Goal: Navigation & Orientation: Find specific page/section

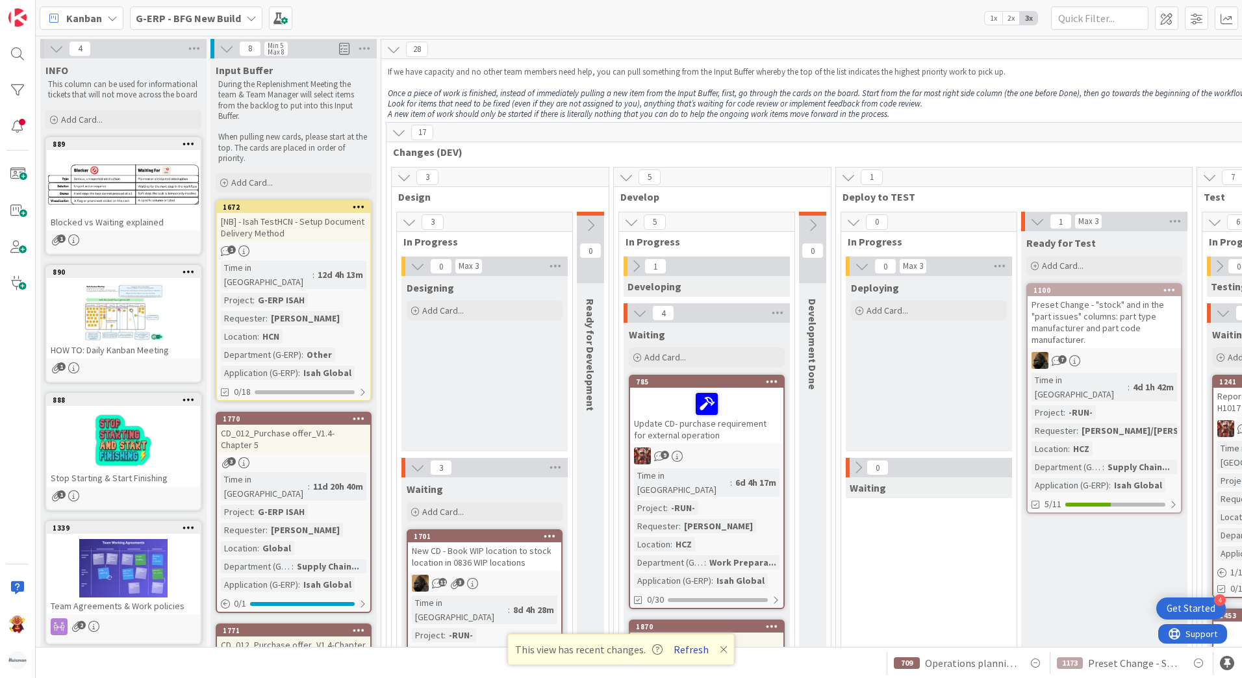
click at [678, 647] on button "Refresh" at bounding box center [691, 649] width 44 height 17
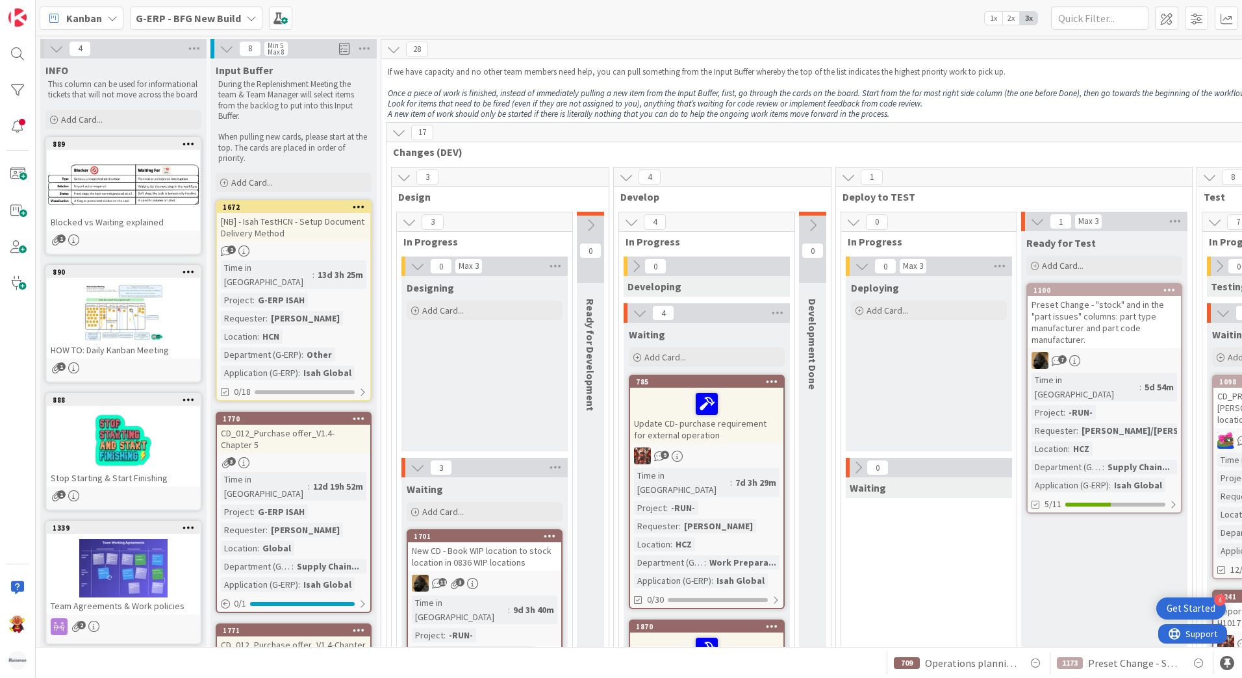
click at [235, 23] on b "G-ERP - BFG New Build" at bounding box center [188, 18] width 105 height 13
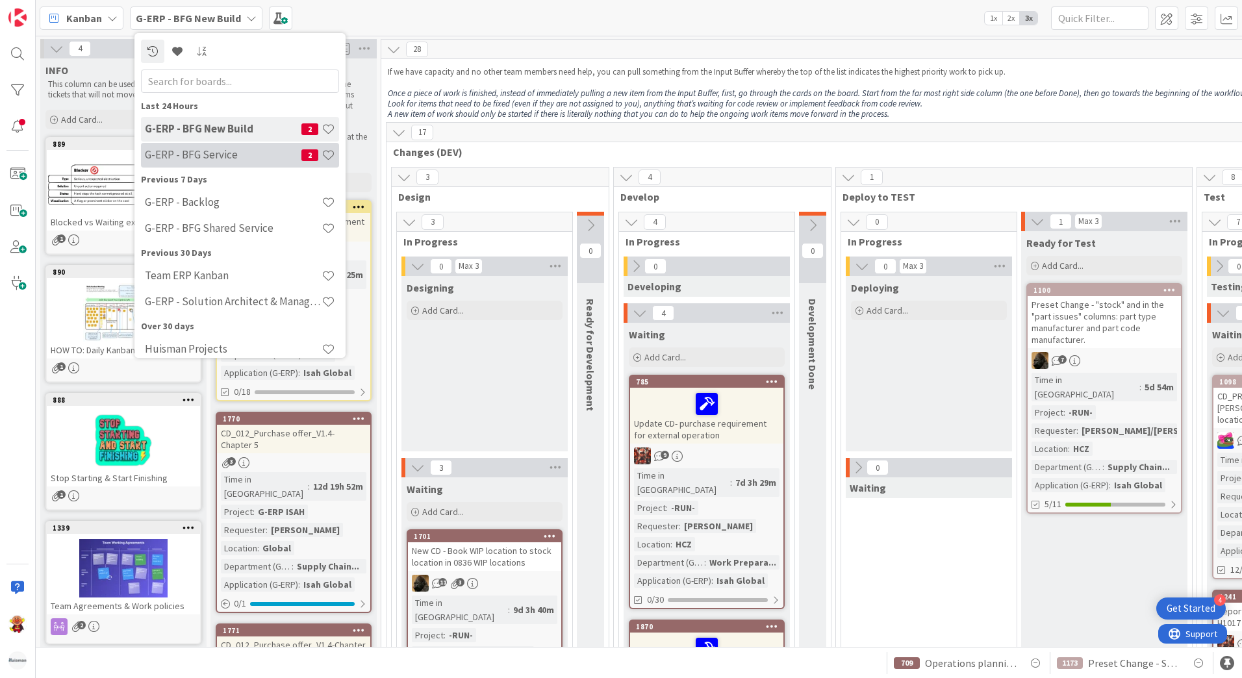
click at [238, 155] on h4 "G-ERP - BFG Service" at bounding box center [223, 154] width 157 height 13
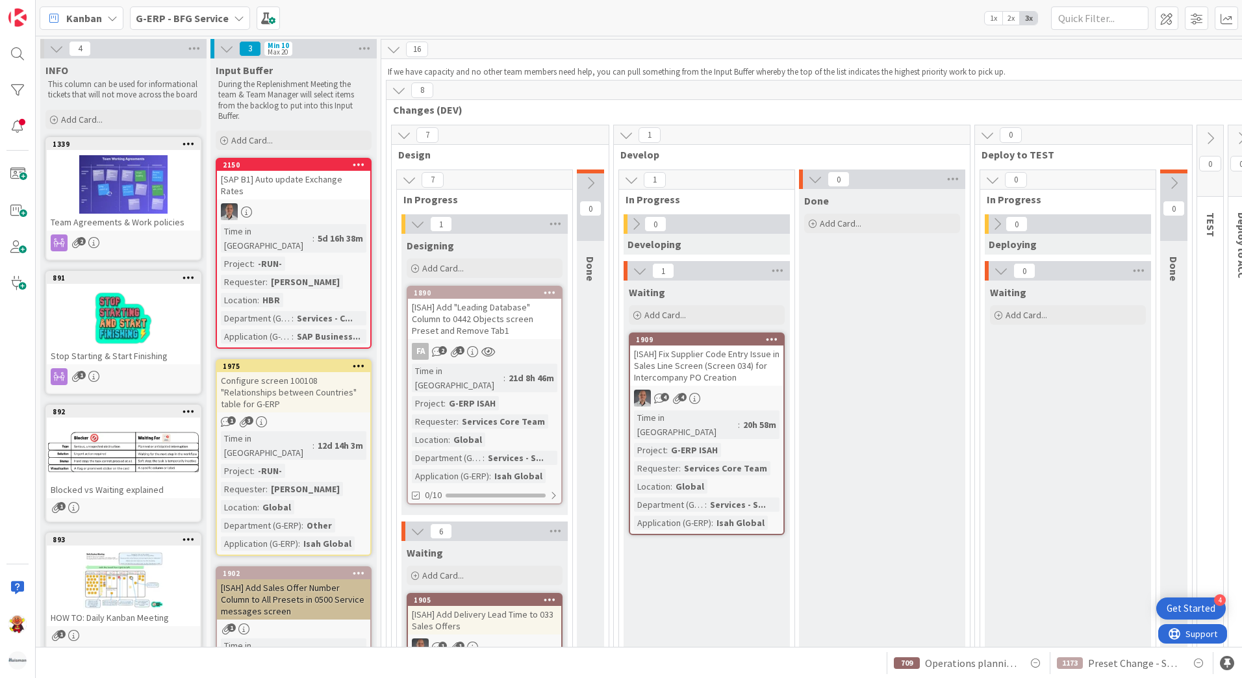
click at [145, 18] on b "G-ERP - BFG Service" at bounding box center [182, 18] width 93 height 13
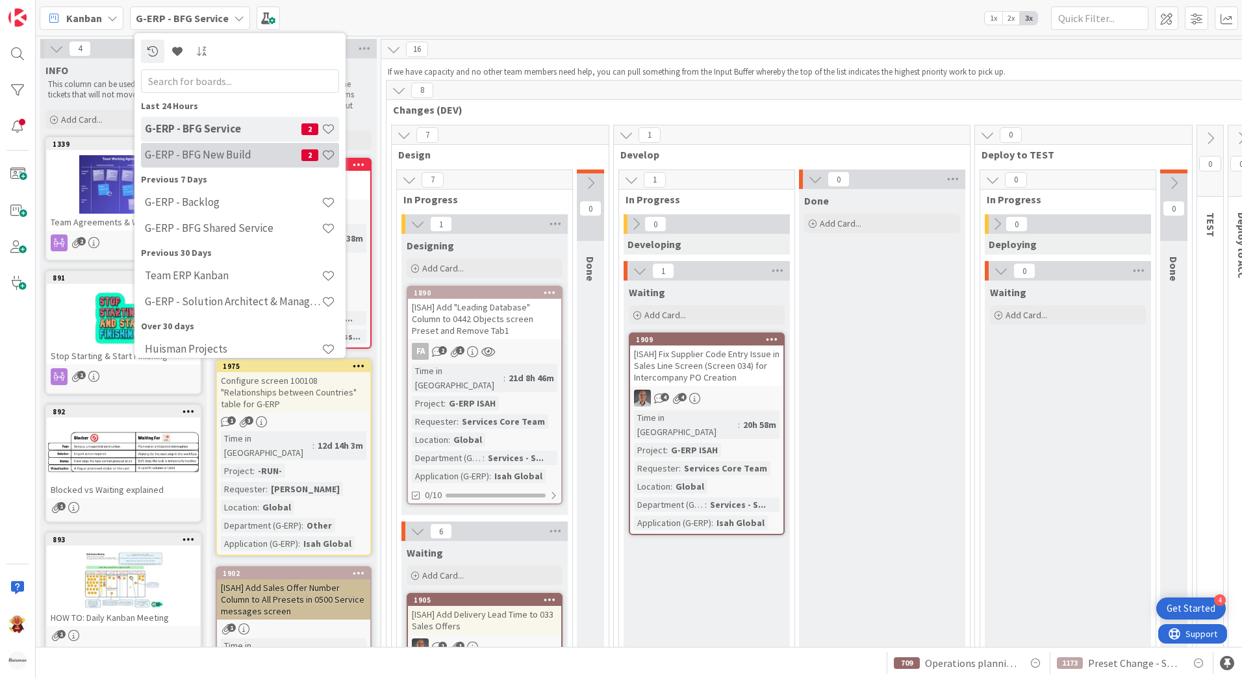
click at [211, 164] on div "G-ERP - BFG New Build 2" at bounding box center [240, 155] width 198 height 25
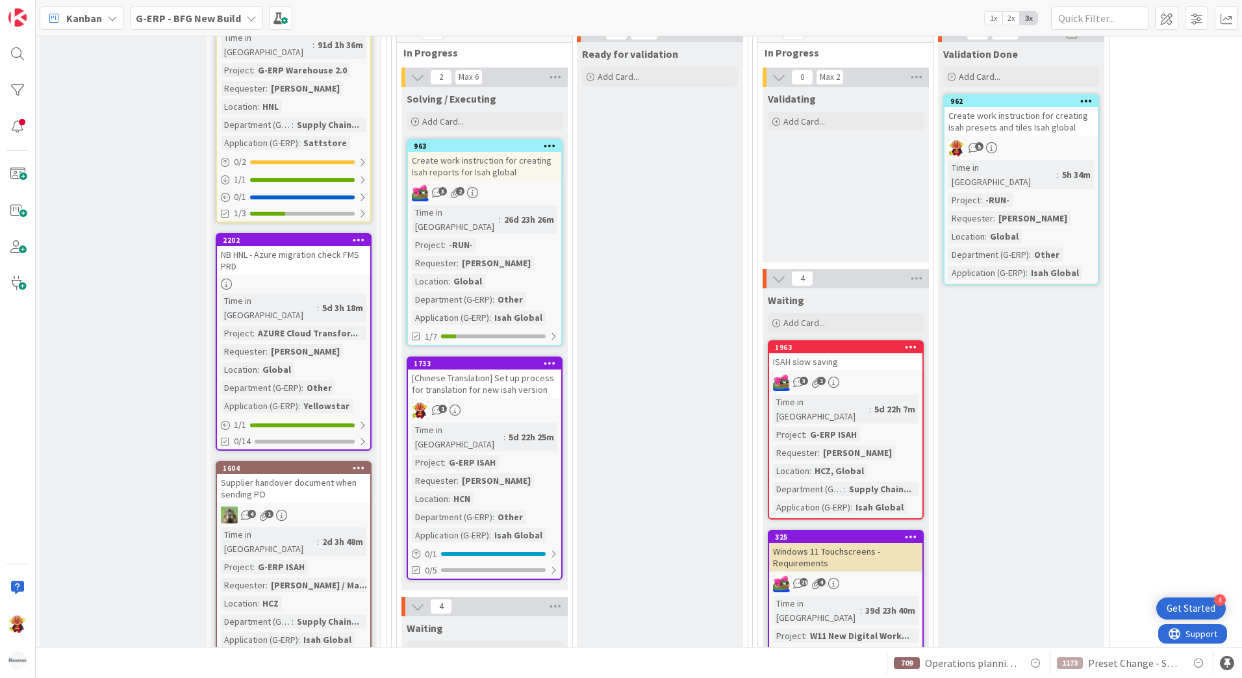
scroll to position [1624, 0]
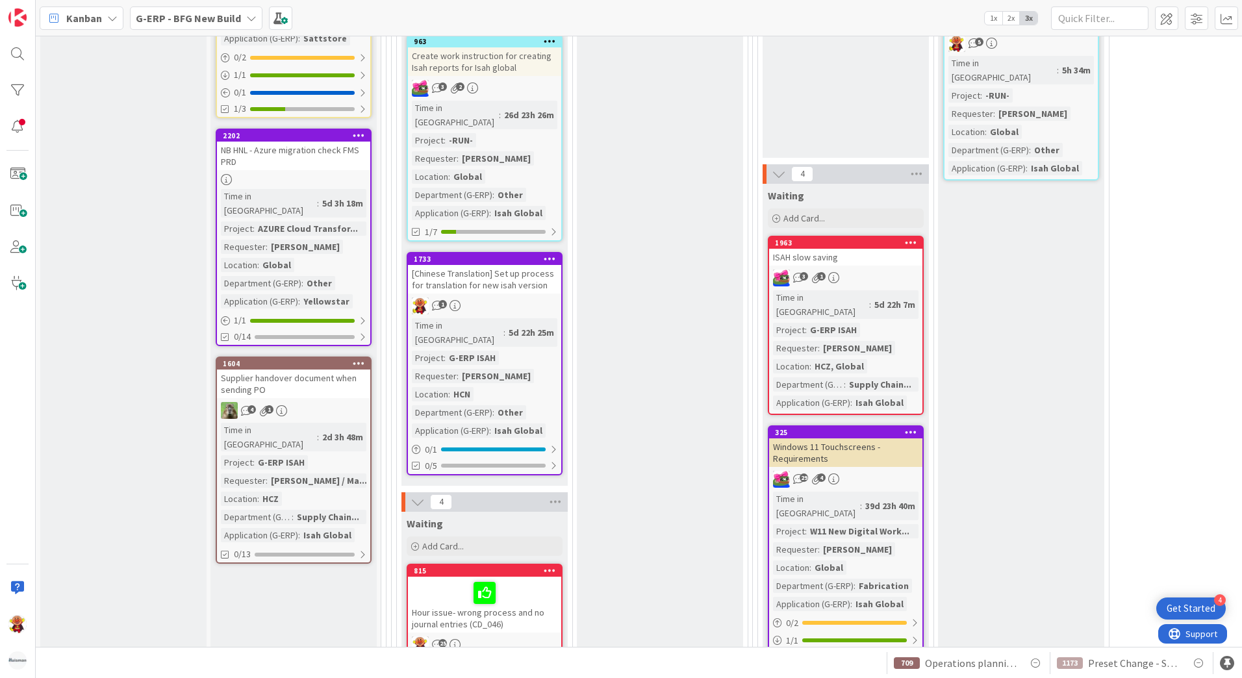
click at [206, 25] on span "G-ERP - BFG New Build" at bounding box center [188, 18] width 105 height 16
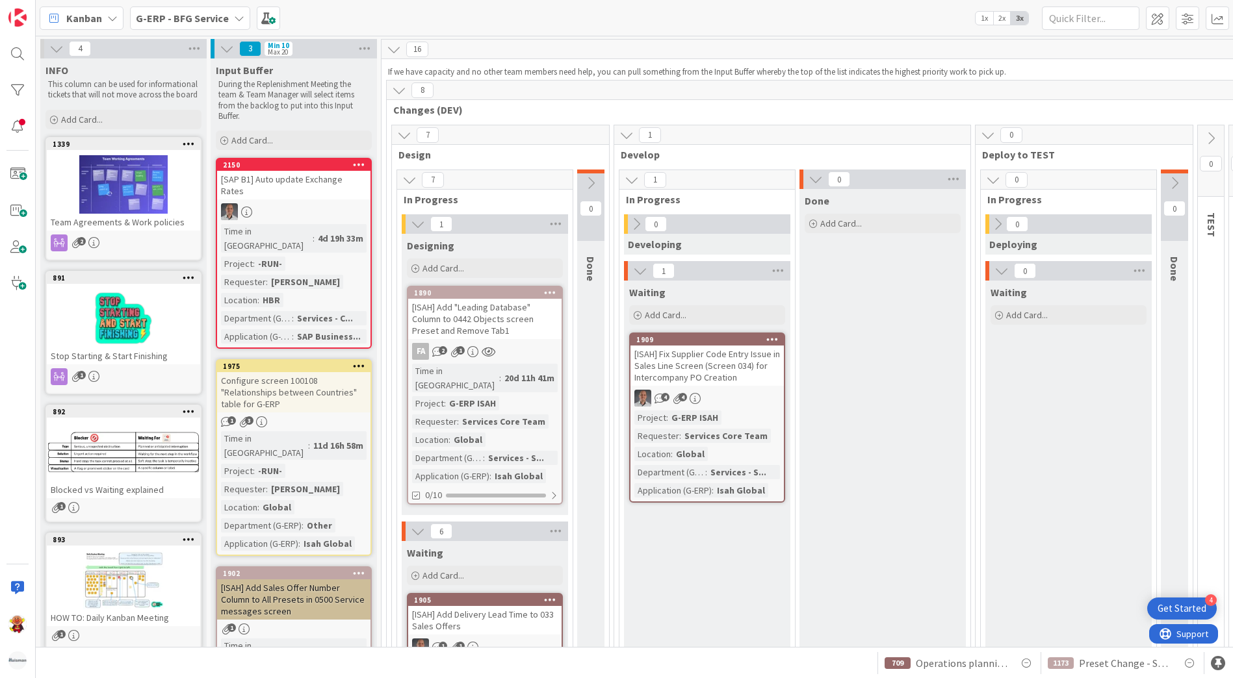
scroll to position [65, 54]
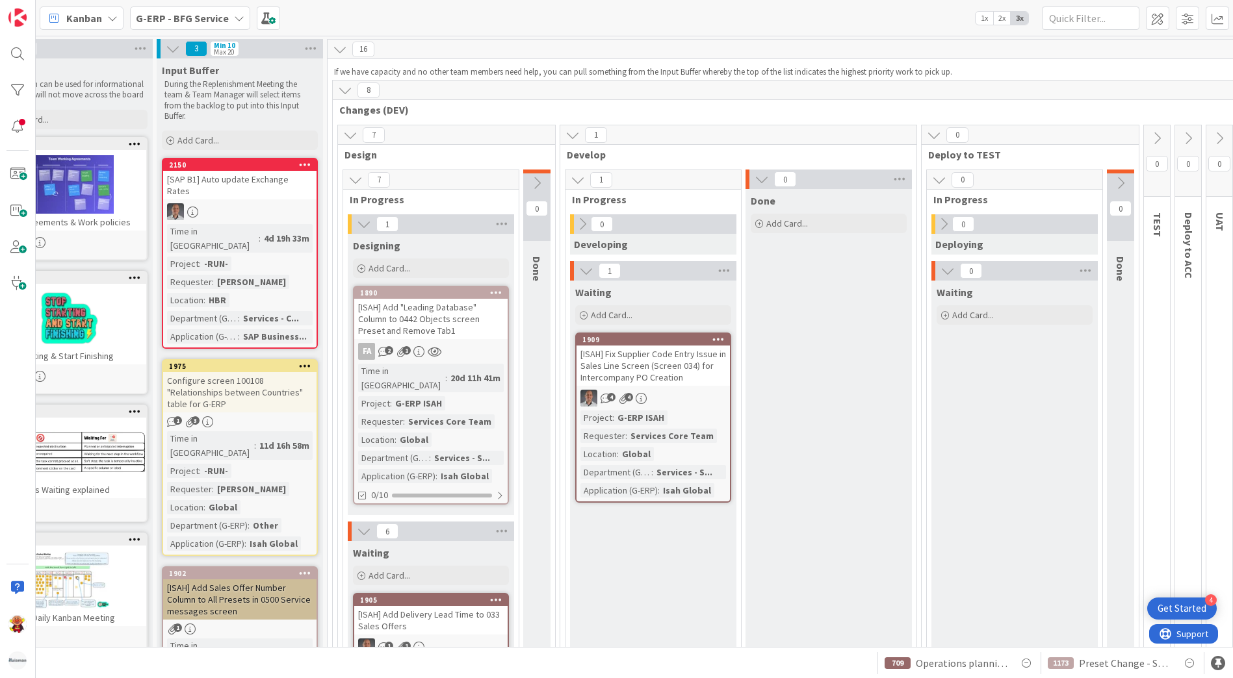
click at [159, 18] on b "G-ERP - BFG Service" at bounding box center [182, 18] width 93 height 13
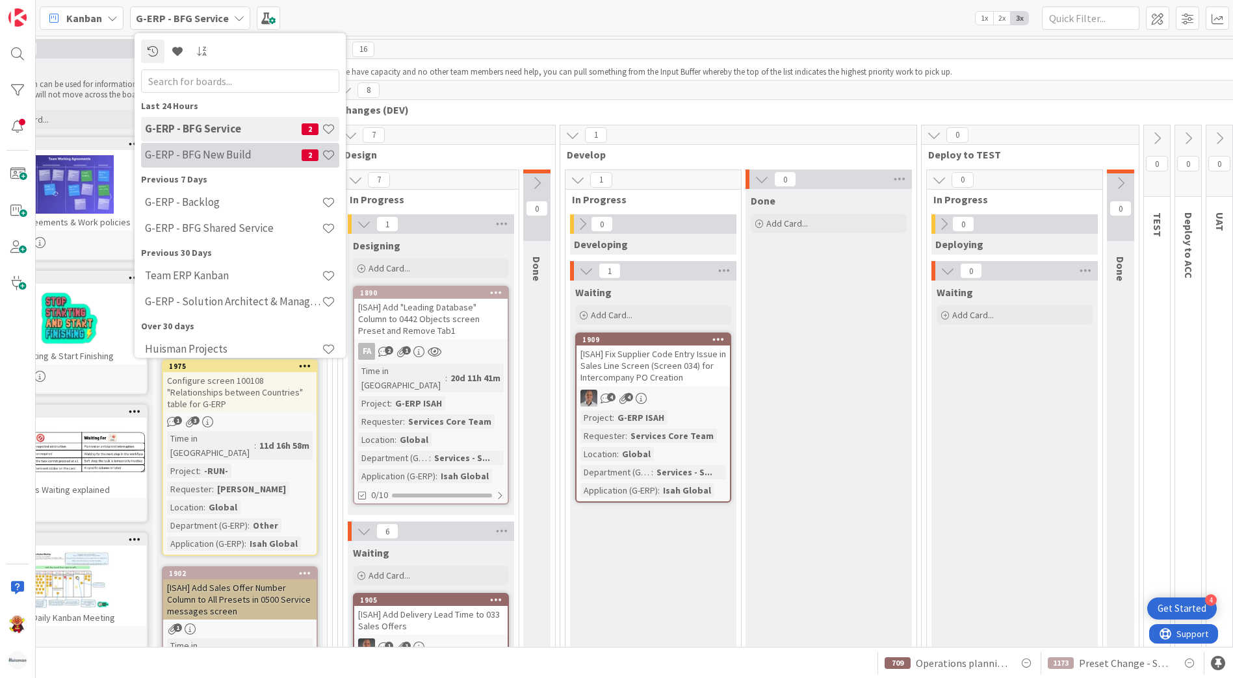
click at [225, 153] on h4 "G-ERP - BFG New Build" at bounding box center [223, 154] width 157 height 13
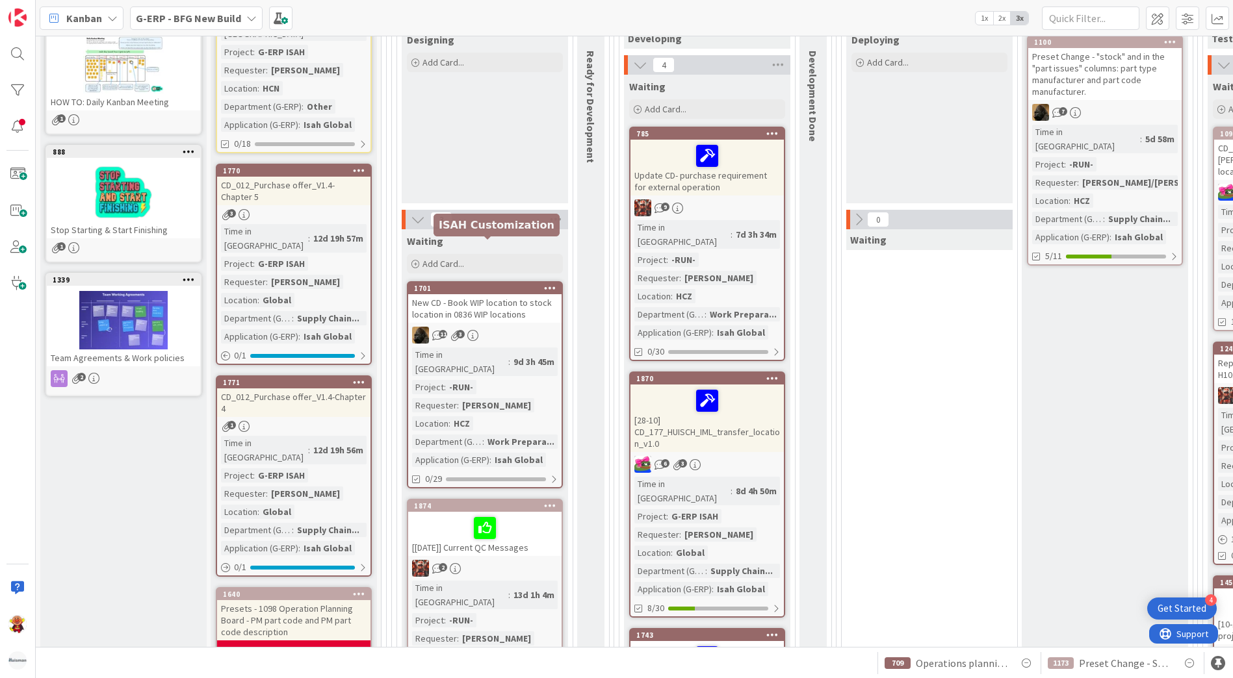
scroll to position [130, 0]
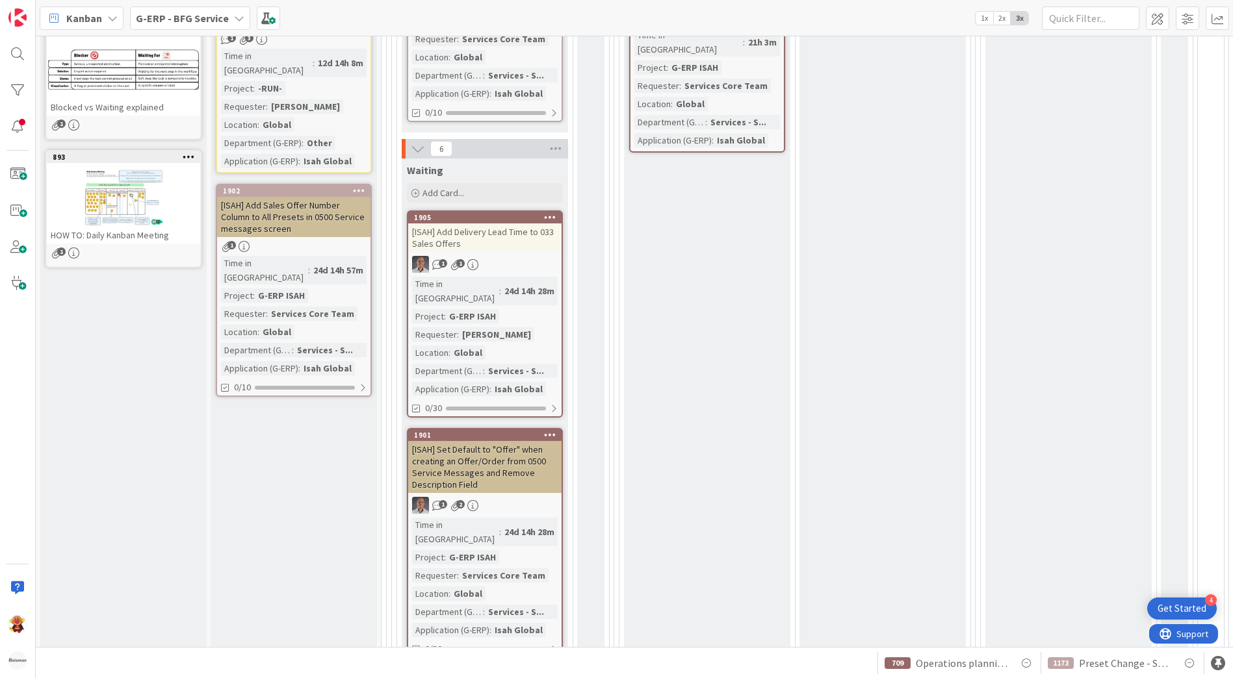
scroll to position [58, 0]
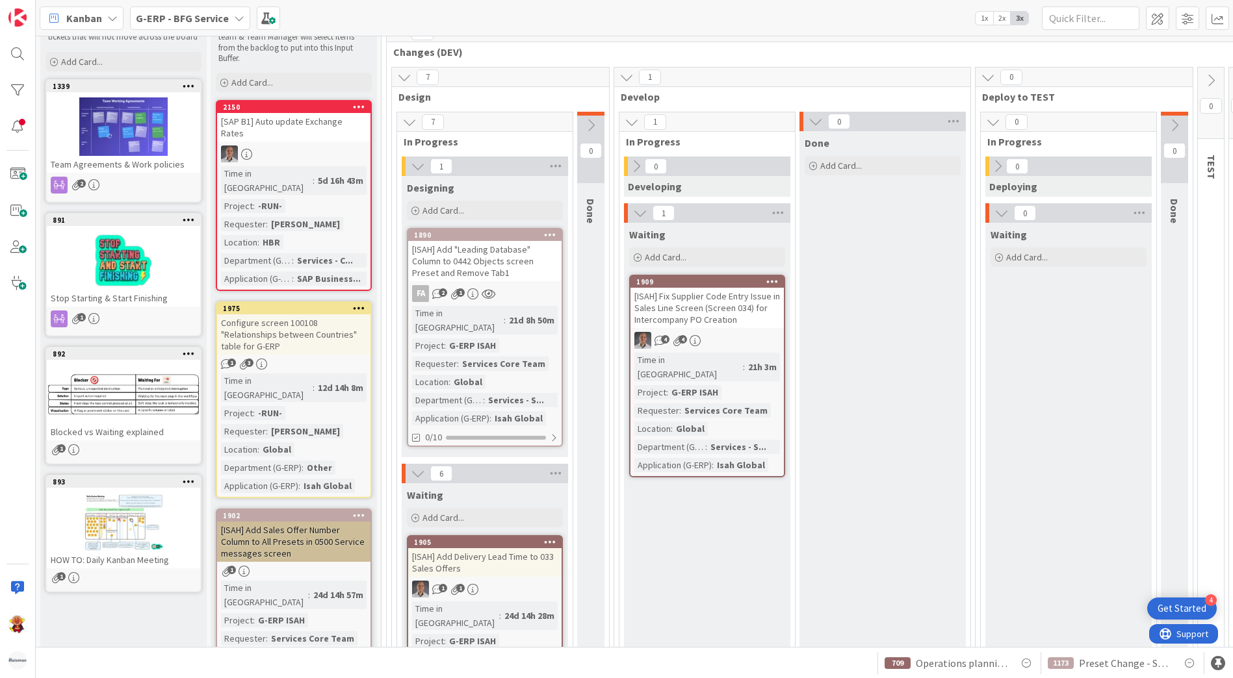
click at [221, 21] on b "G-ERP - BFG Service" at bounding box center [182, 18] width 93 height 13
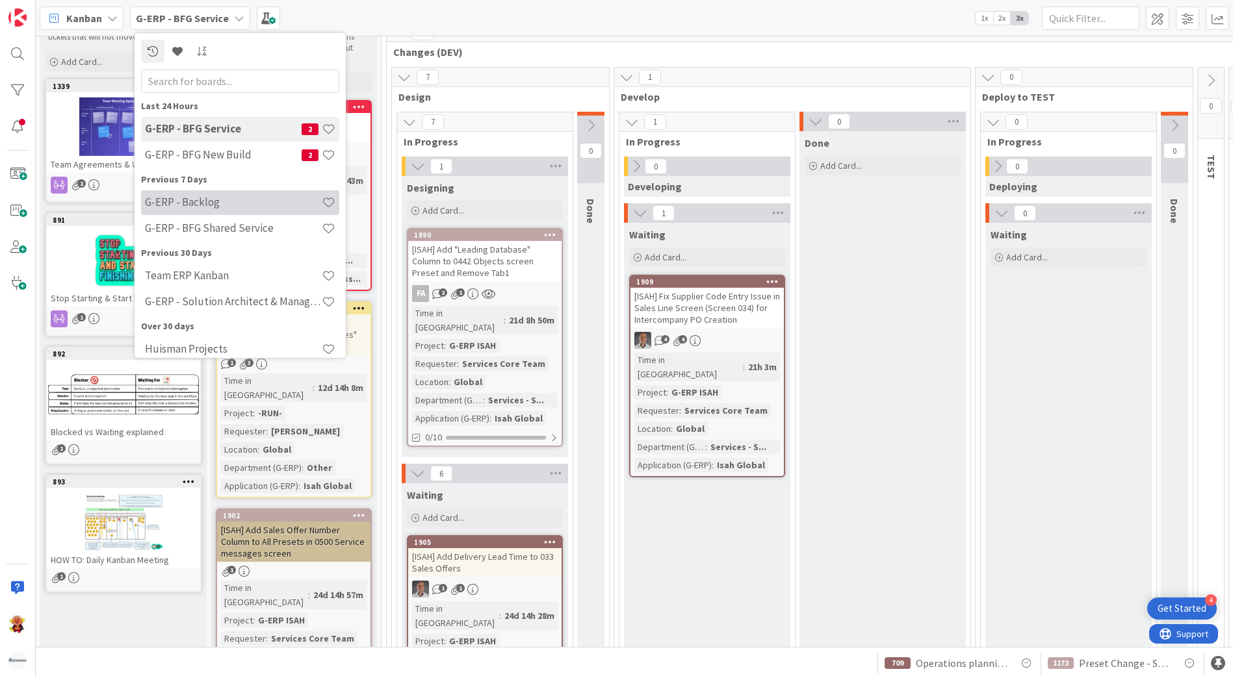
click at [220, 201] on h4 "G-ERP - Backlog" at bounding box center [233, 202] width 177 height 13
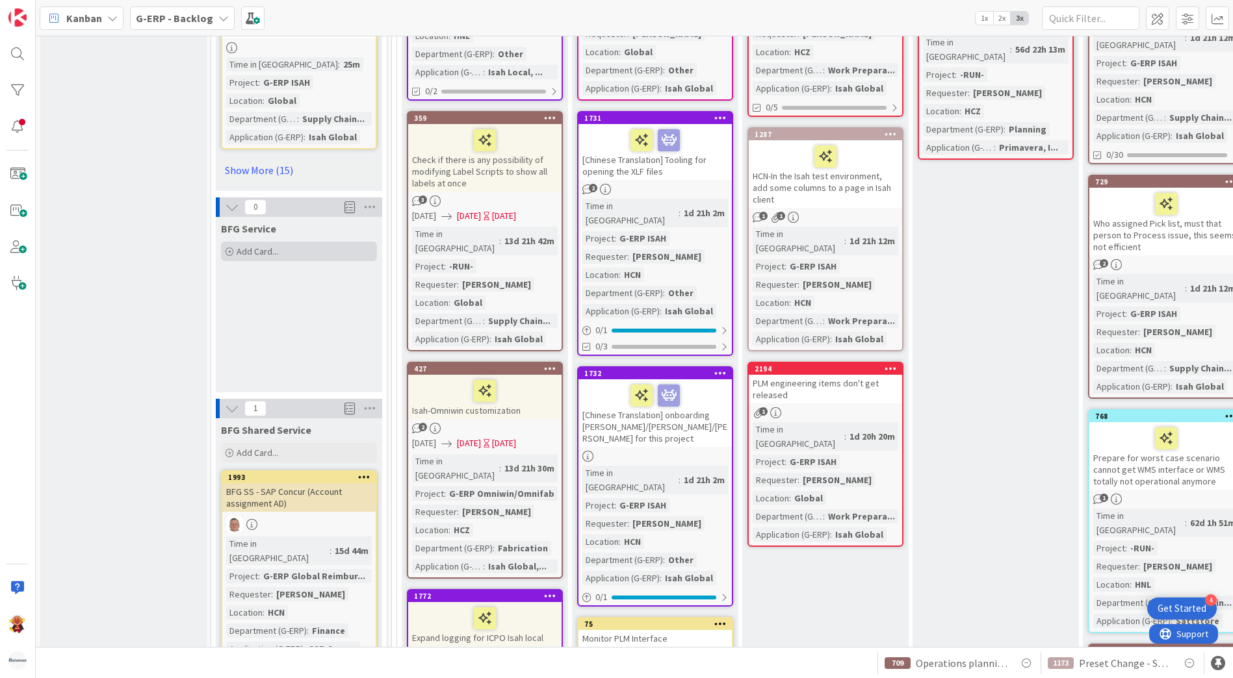
scroll to position [1884, 0]
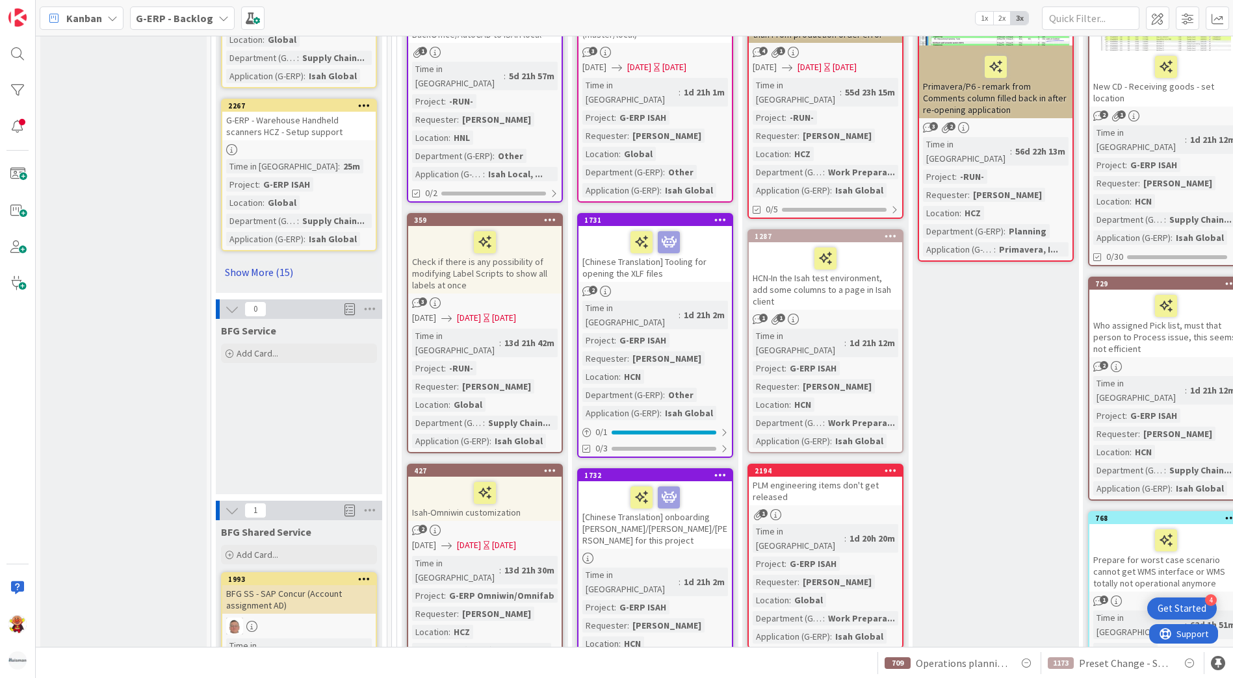
click at [287, 262] on link "Show More (15)" at bounding box center [299, 272] width 156 height 21
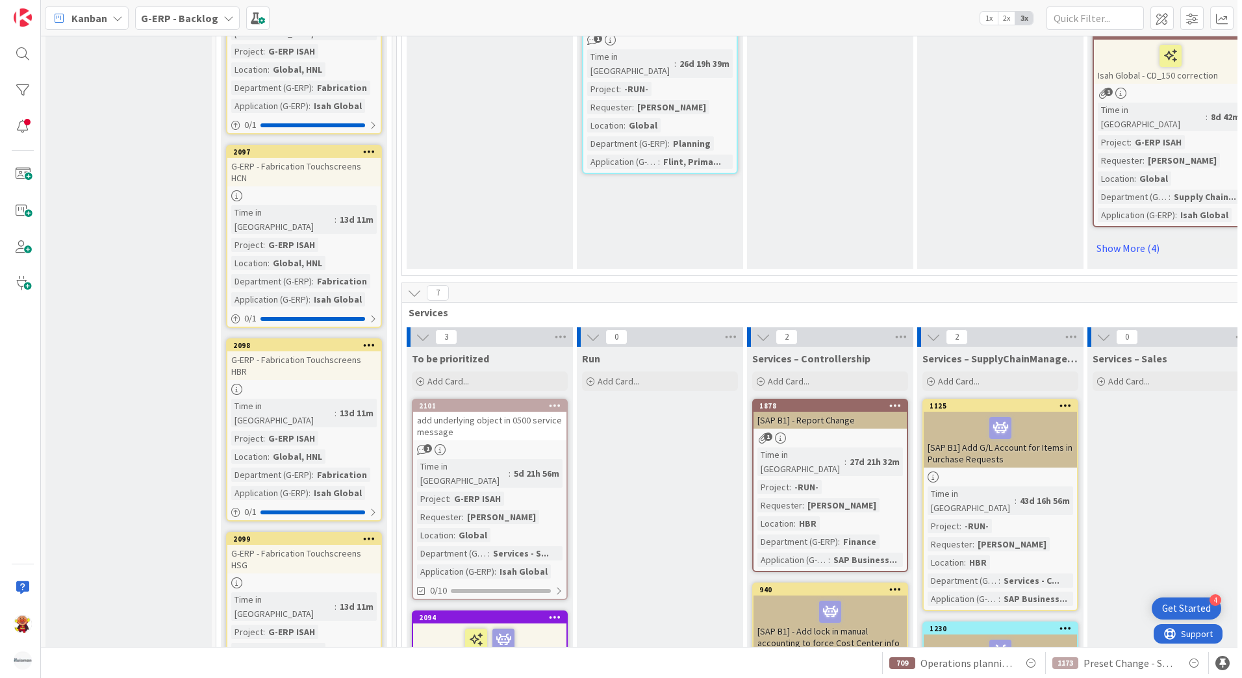
scroll to position [3963, 0]
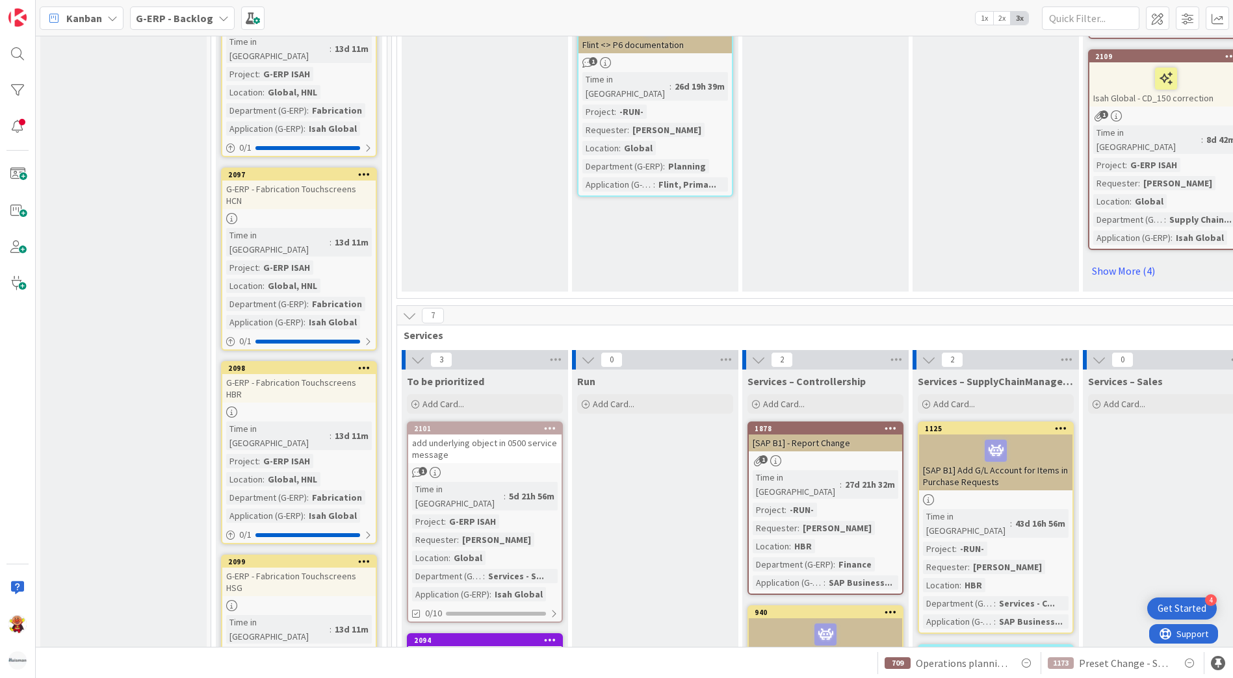
click at [524, 435] on div "add underlying object in 0500 service message" at bounding box center [484, 449] width 153 height 29
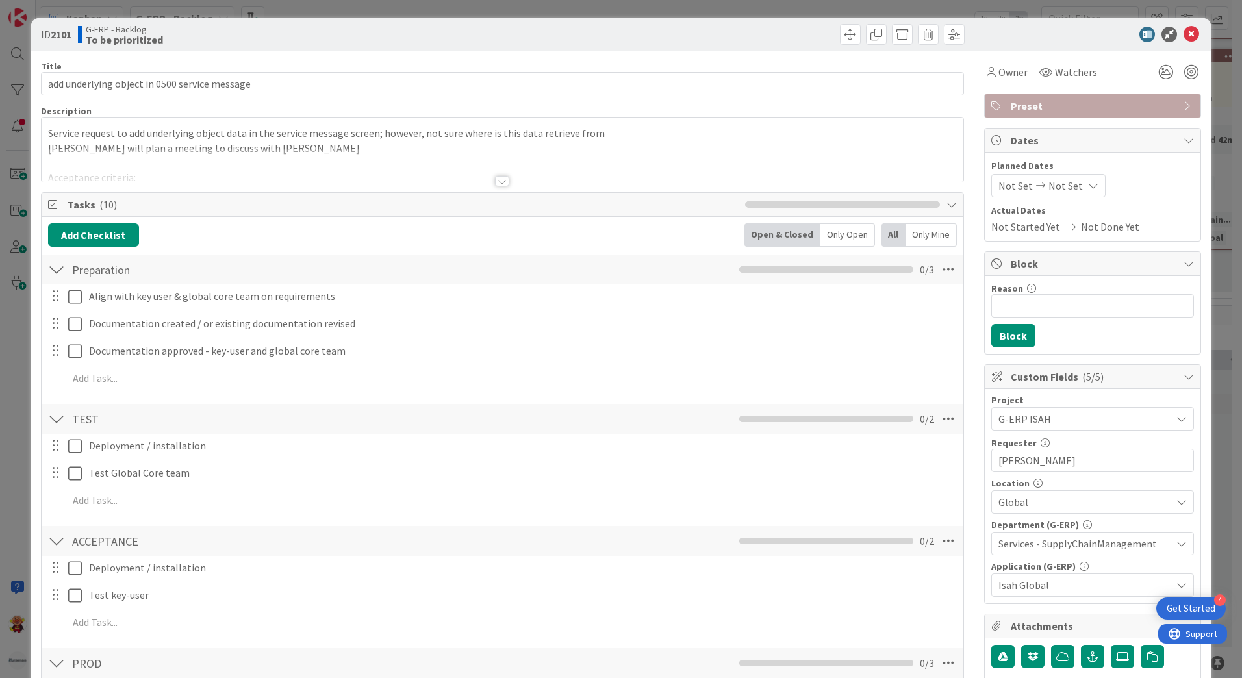
click at [498, 183] on div at bounding box center [502, 181] width 14 height 10
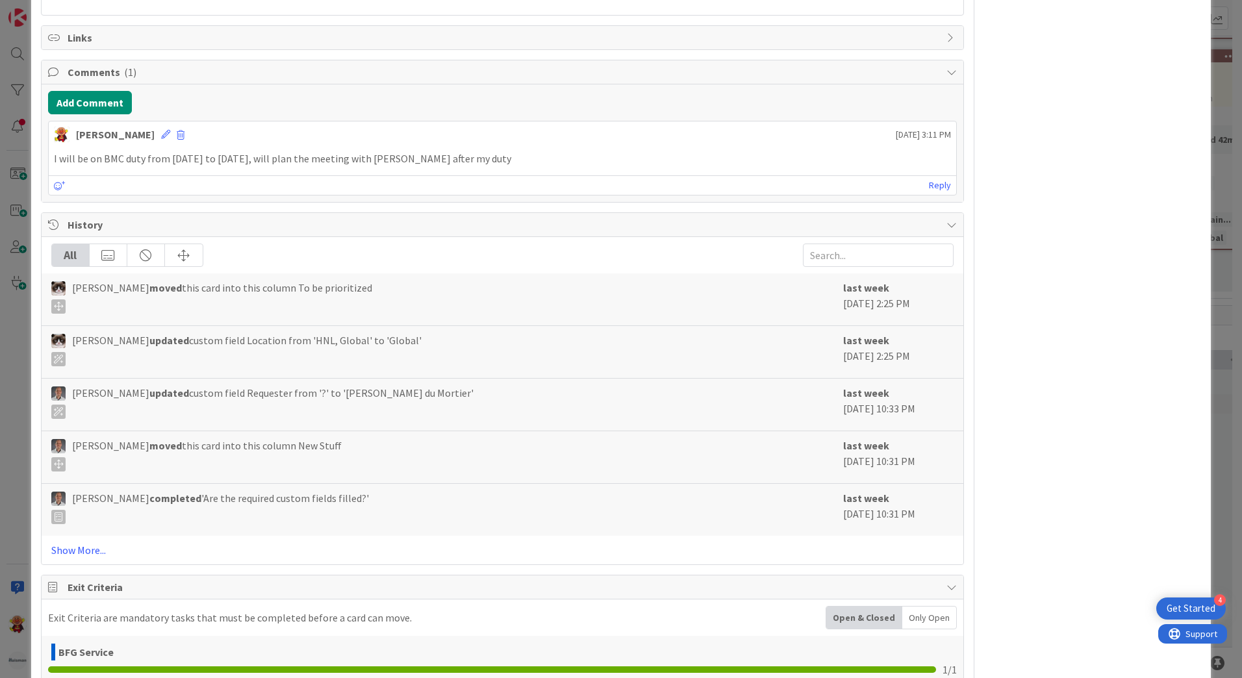
scroll to position [1033, 0]
